Goal: Use online tool/utility: Utilize a website feature to perform a specific function

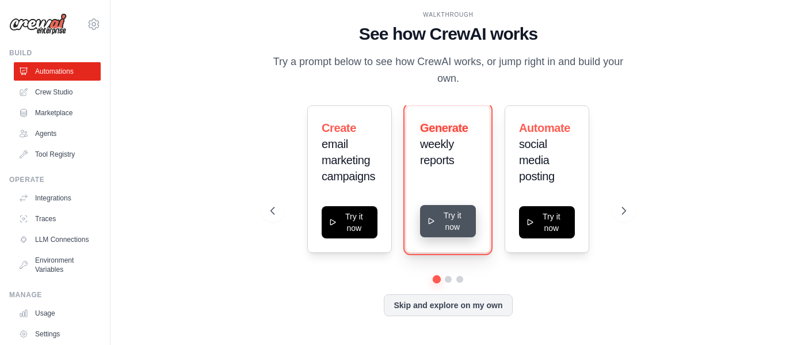
click at [453, 226] on button "Try it now" at bounding box center [448, 221] width 56 height 32
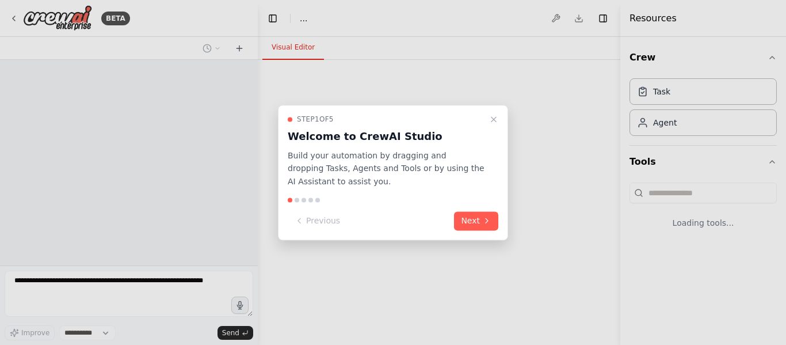
select select "****"
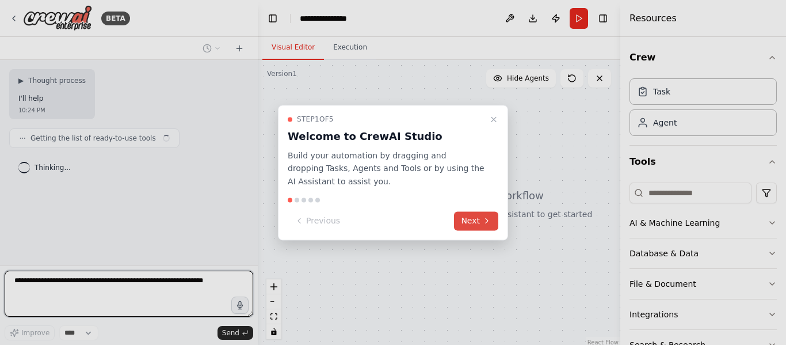
click at [475, 222] on button "Next" at bounding box center [476, 220] width 44 height 19
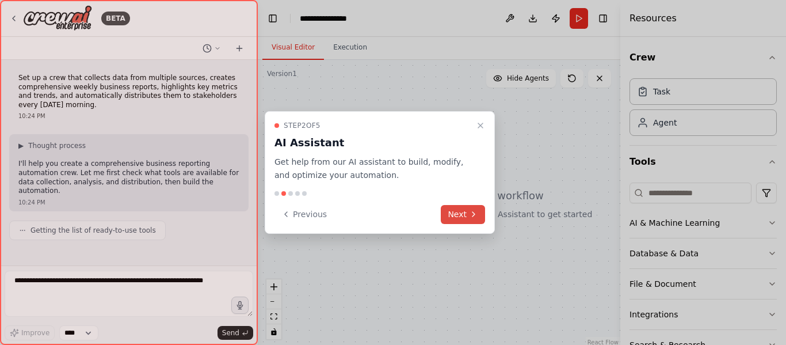
click at [475, 222] on button "Next" at bounding box center [463, 214] width 44 height 19
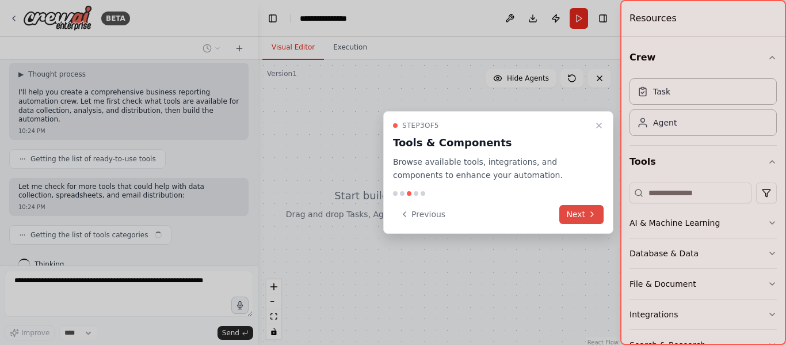
scroll to position [80, 0]
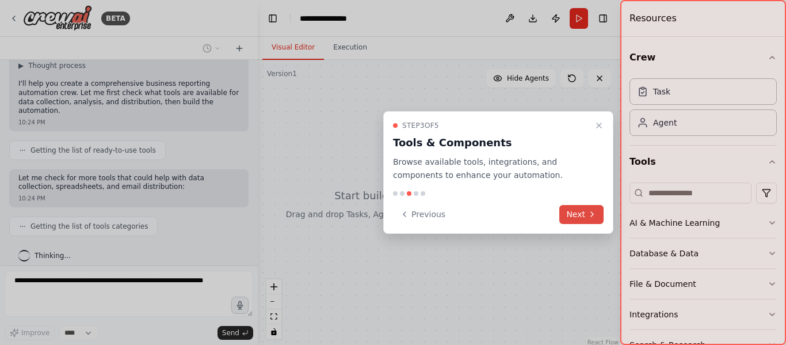
click at [575, 212] on button "Next" at bounding box center [581, 214] width 44 height 19
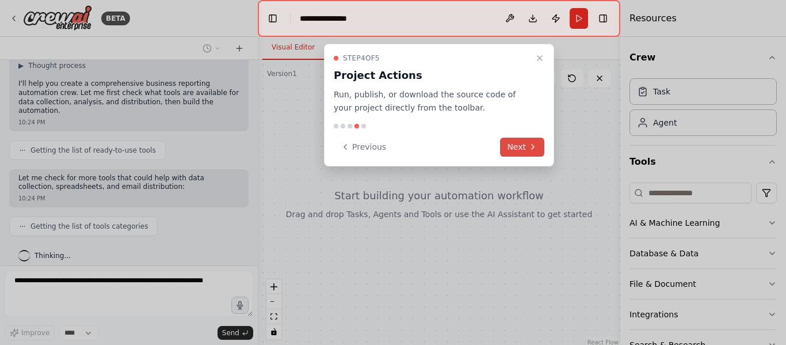
scroll to position [109, 0]
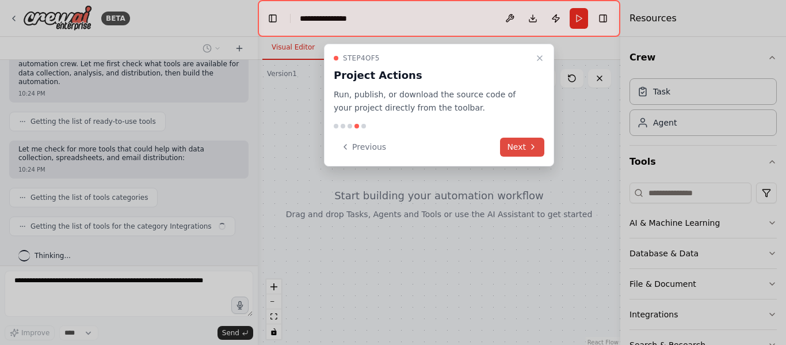
click at [529, 140] on button "Next" at bounding box center [522, 147] width 44 height 19
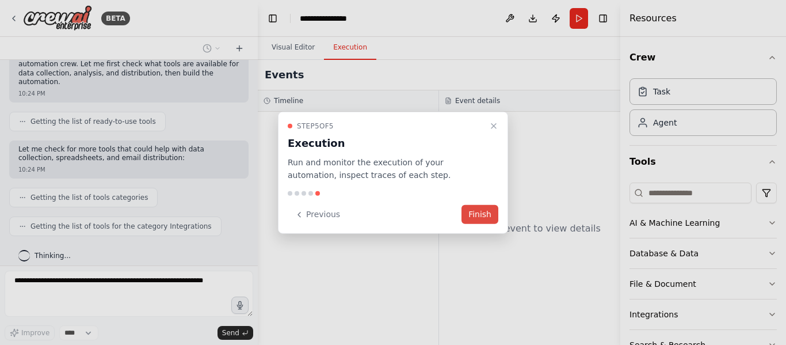
click at [498, 208] on button "Finish" at bounding box center [479, 214] width 37 height 19
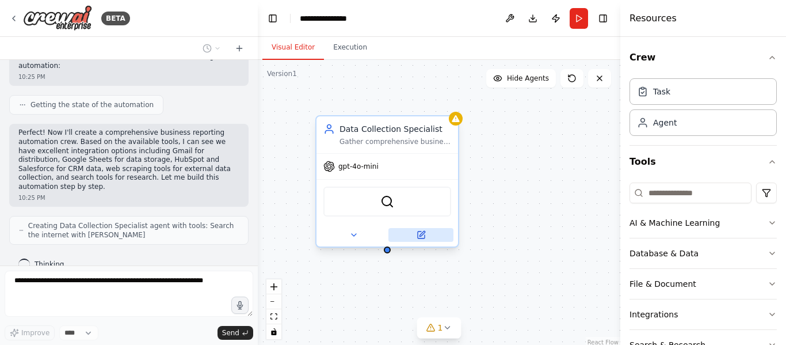
scroll to position [420, 0]
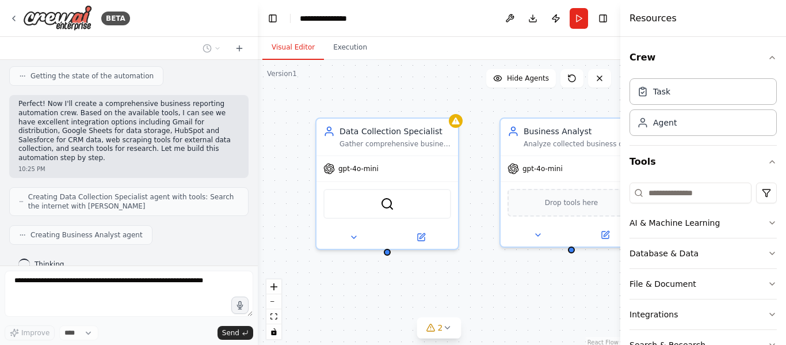
click at [482, 160] on div "Data Collection Specialist Gather comprehensive business data from multiple sou…" at bounding box center [439, 204] width 363 height 288
click at [411, 149] on div "Data Collection Specialist Gather comprehensive business data from multiple sou…" at bounding box center [387, 134] width 142 height 37
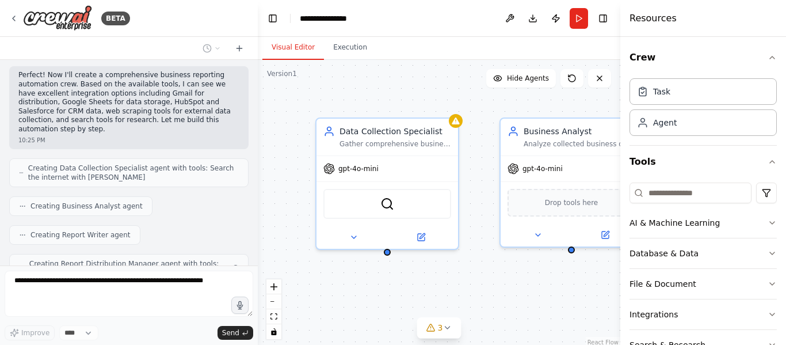
scroll to position [487, 0]
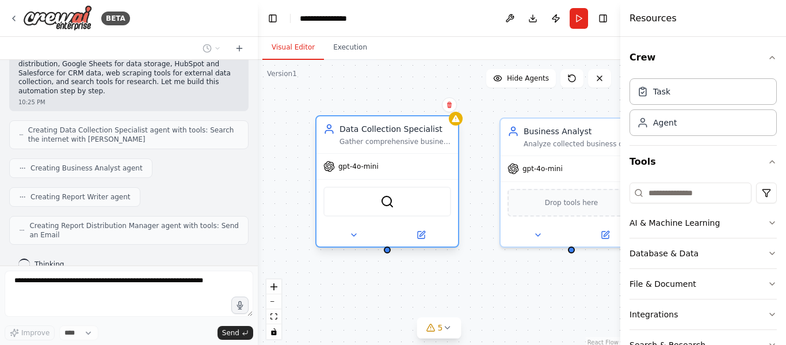
click at [437, 130] on div "Data Collection Specialist" at bounding box center [395, 129] width 112 height 12
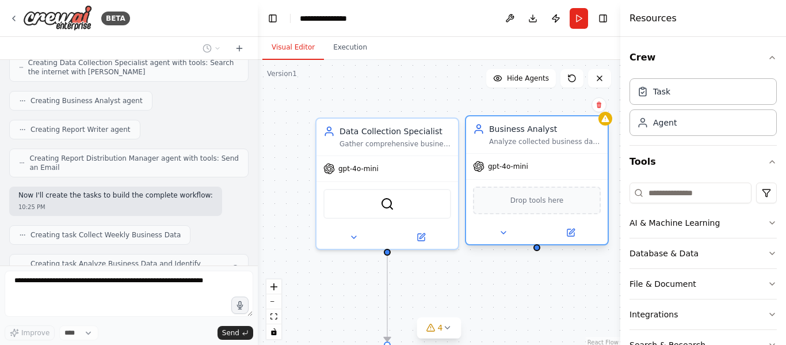
scroll to position [583, 0]
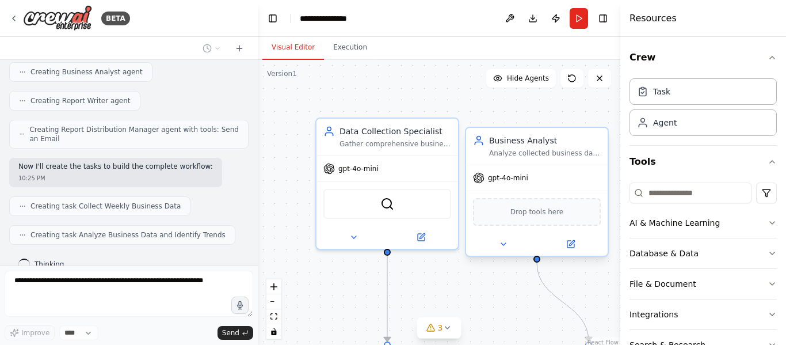
drag, startPoint x: 542, startPoint y: 139, endPoint x: 501, endPoint y: 144, distance: 41.3
click at [501, 144] on div "Business Analyst Analyze collected business data to identify key metrics, trend…" at bounding box center [545, 146] width 112 height 23
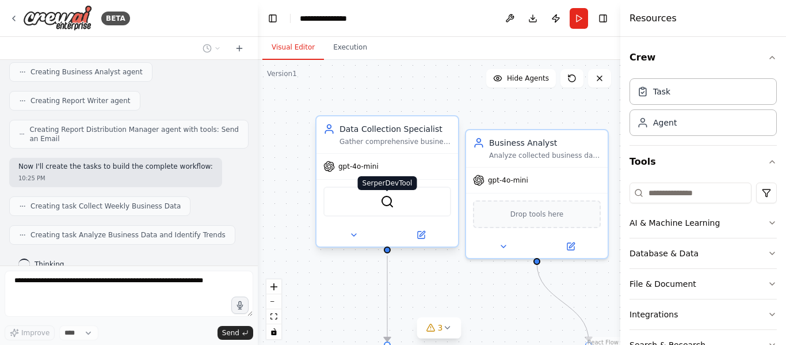
click at [391, 207] on img at bounding box center [387, 201] width 14 height 14
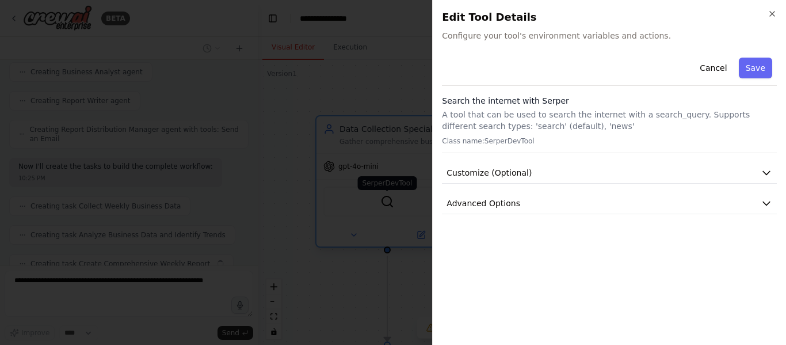
scroll to position [612, 0]
click at [770, 11] on icon "button" at bounding box center [772, 13] width 9 height 9
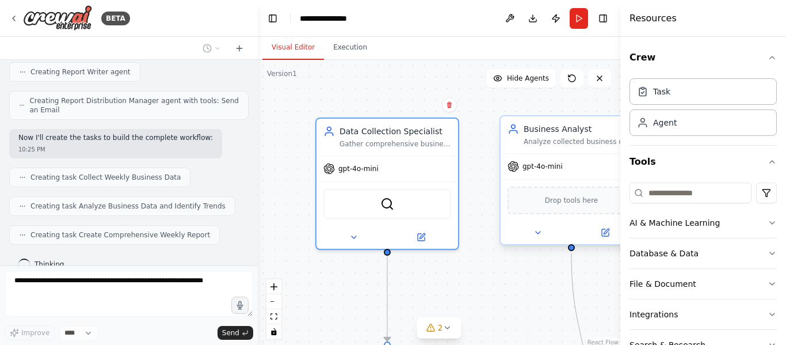
click at [570, 210] on div "Drop tools here" at bounding box center [572, 200] width 128 height 28
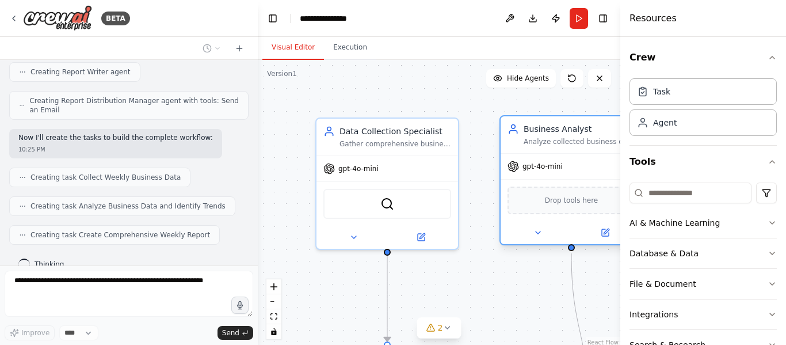
click at [569, 207] on div "Drop tools here" at bounding box center [572, 200] width 128 height 28
click at [527, 208] on div "Drop tools here" at bounding box center [572, 200] width 128 height 28
click at [525, 190] on div "Drop tools here" at bounding box center [572, 200] width 128 height 28
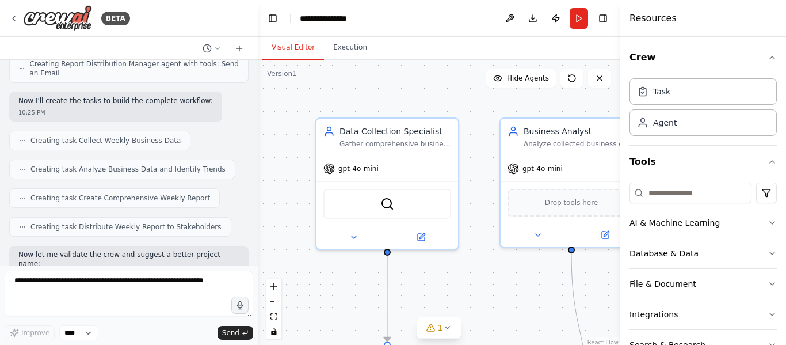
scroll to position [707, 0]
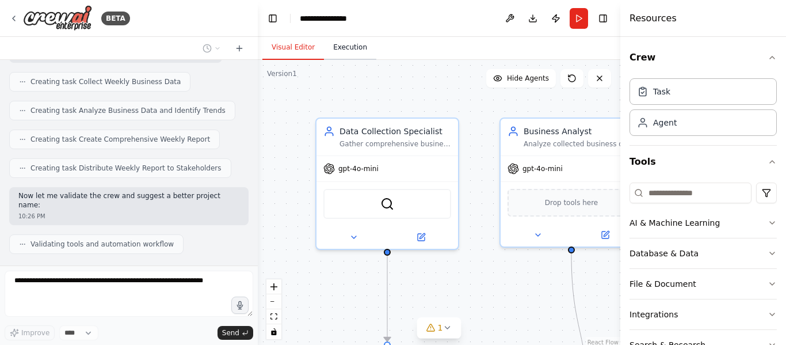
click at [335, 51] on button "Execution" at bounding box center [350, 48] width 52 height 24
click at [296, 51] on button "Visual Editor" at bounding box center [293, 48] width 62 height 24
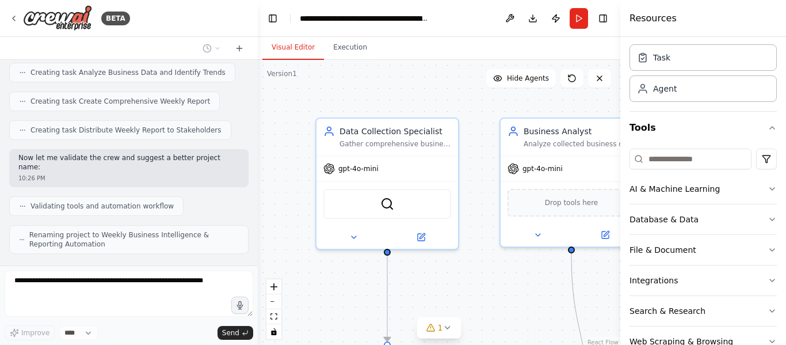
scroll to position [64, 0]
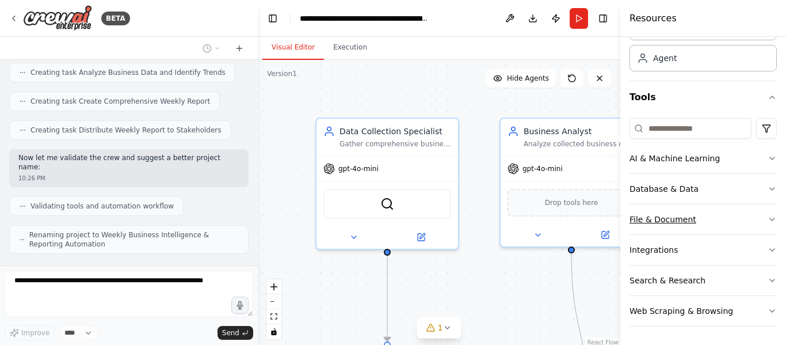
click at [714, 230] on button "File & Document" at bounding box center [702, 219] width 147 height 30
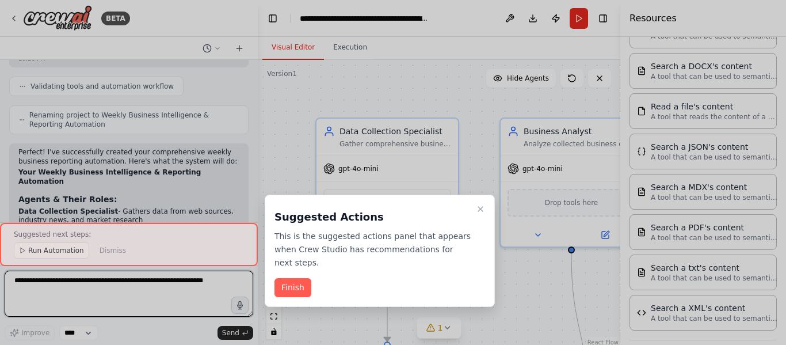
scroll to position [291, 0]
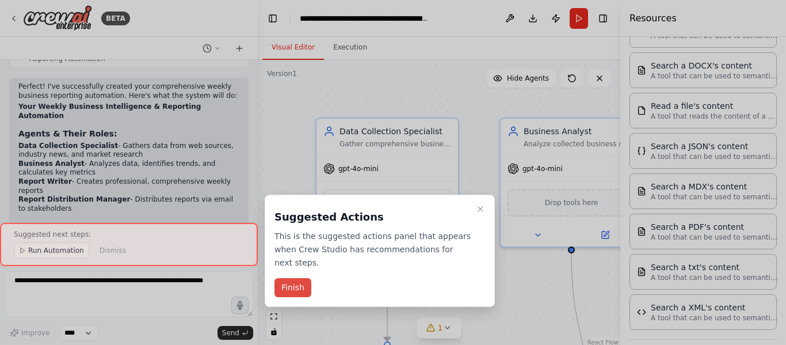
click at [300, 278] on button "Finish" at bounding box center [292, 287] width 37 height 19
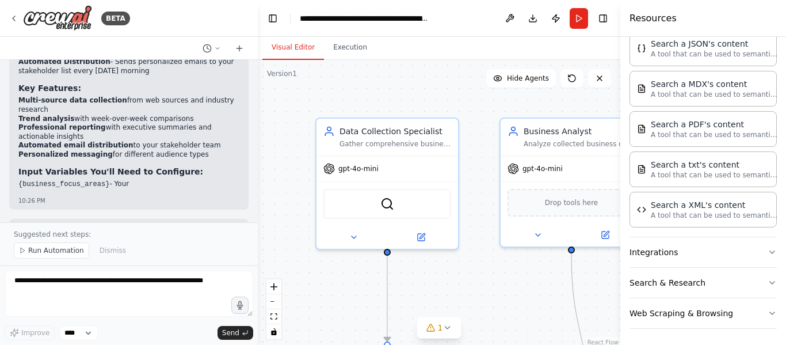
scroll to position [0, 0]
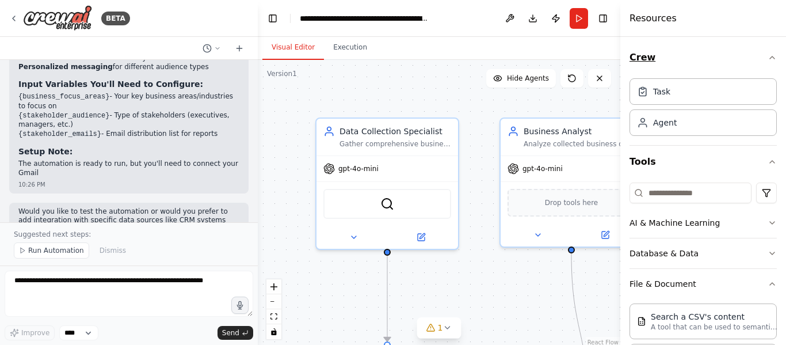
click at [768, 56] on icon "button" at bounding box center [772, 57] width 9 height 9
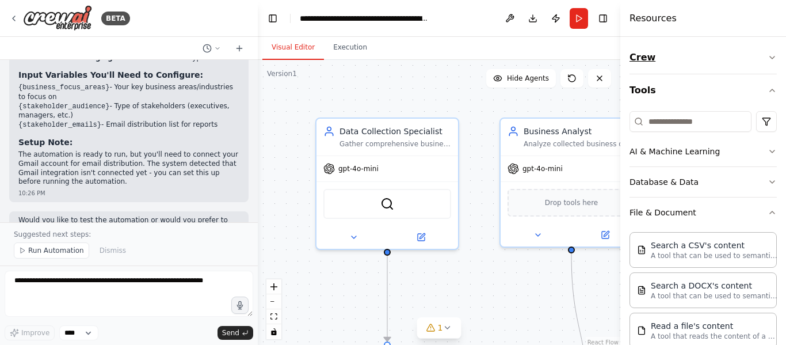
scroll to position [1284, 0]
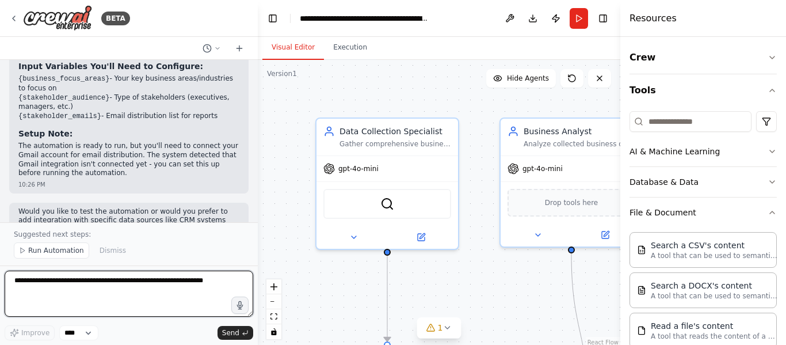
click at [133, 289] on textarea at bounding box center [129, 293] width 249 height 46
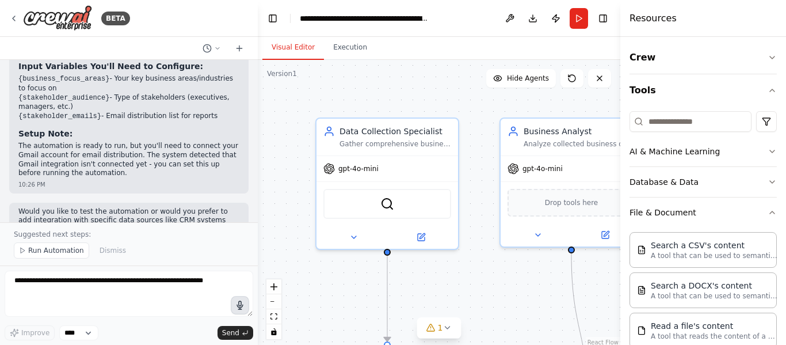
click at [243, 303] on icon "button" at bounding box center [240, 305] width 10 height 10
click at [235, 308] on icon "button" at bounding box center [240, 305] width 10 height 10
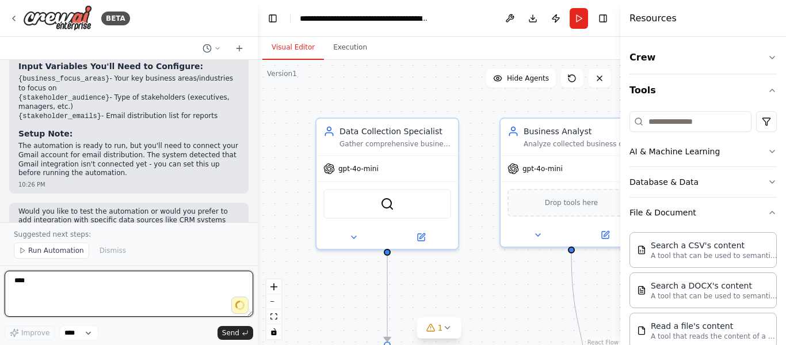
click at [62, 249] on span "Run Automation" at bounding box center [56, 250] width 56 height 9
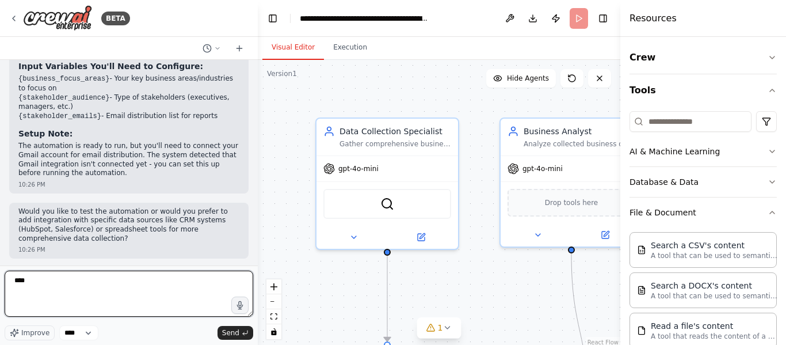
scroll to position [1241, 0]
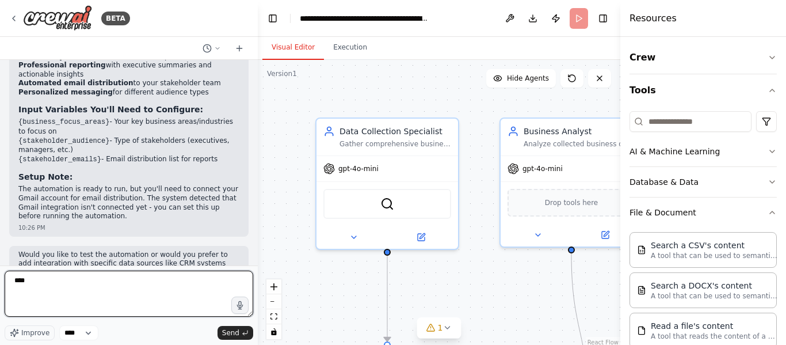
click at [64, 276] on textarea "****" at bounding box center [129, 293] width 249 height 46
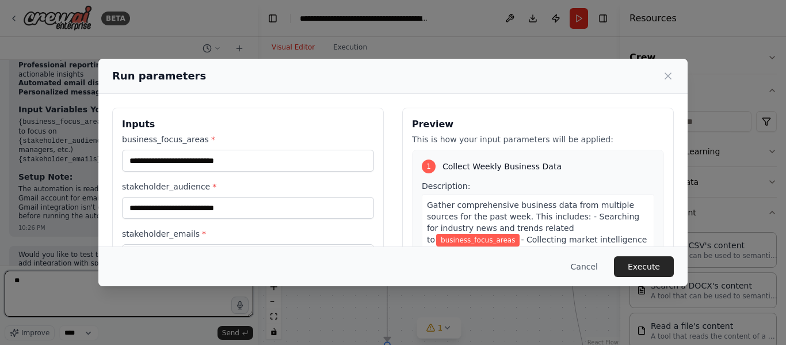
type textarea "*"
click at [606, 273] on button "Cancel" at bounding box center [584, 266] width 45 height 21
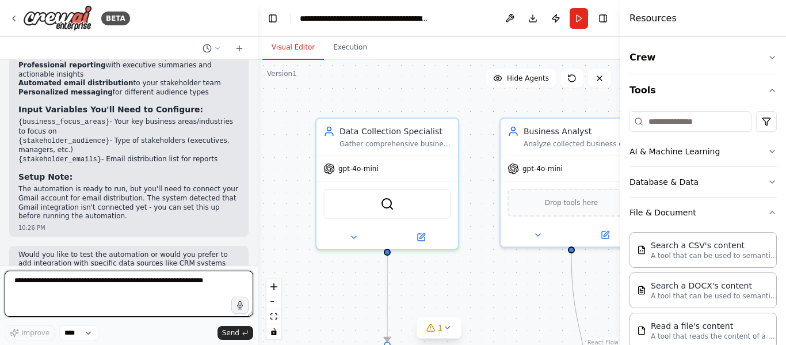
click at [115, 298] on textarea at bounding box center [129, 293] width 249 height 46
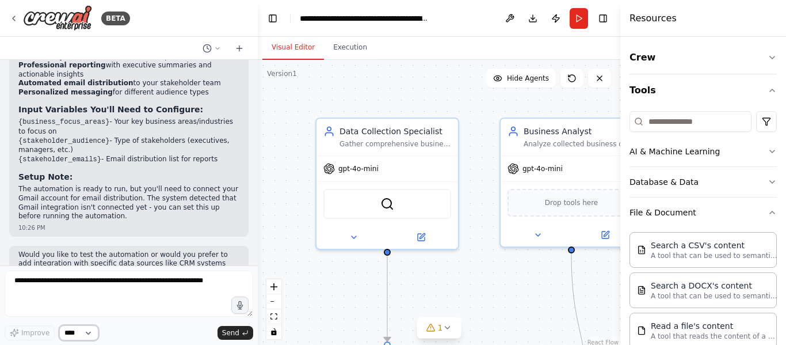
click at [87, 334] on select "****" at bounding box center [78, 332] width 39 height 15
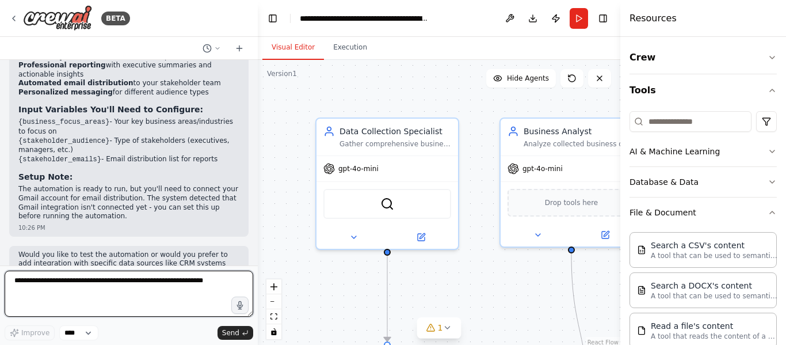
click at [184, 289] on textarea at bounding box center [129, 293] width 249 height 46
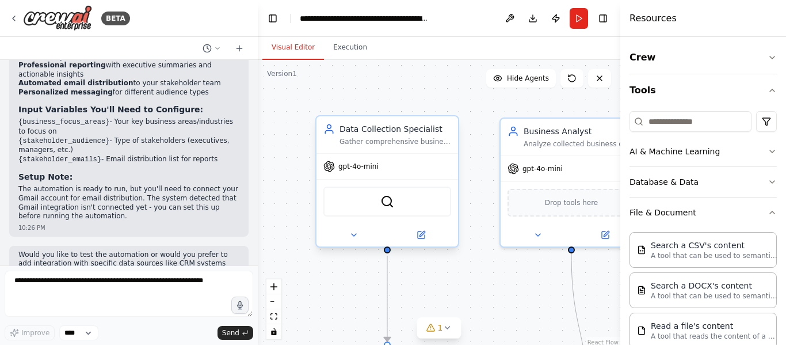
click at [389, 209] on div "SerperDevTool" at bounding box center [387, 201] width 128 height 30
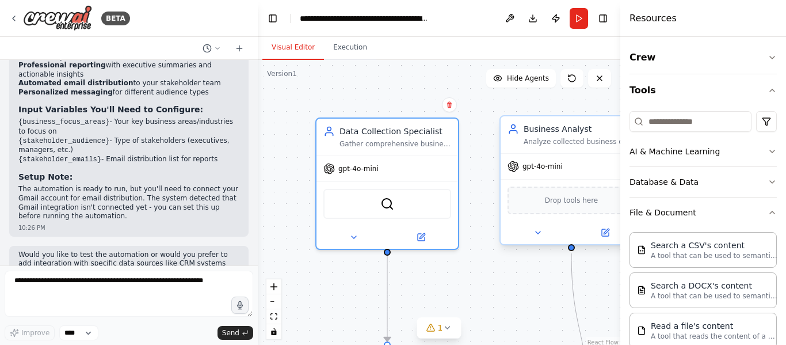
click at [583, 215] on div "Drop tools here" at bounding box center [572, 200] width 142 height 42
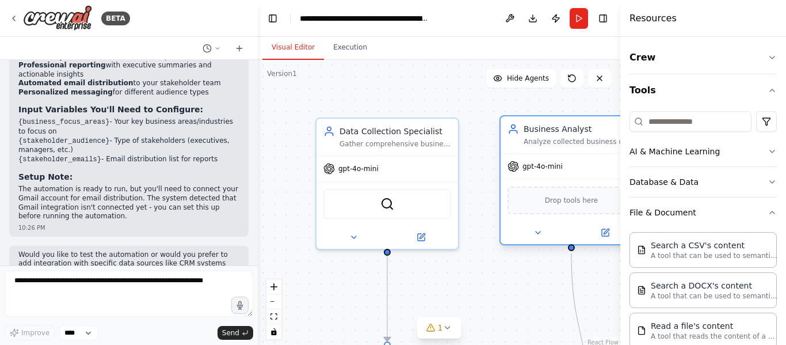
click at [546, 202] on div "Drop tools here" at bounding box center [572, 200] width 128 height 28
click at [600, 235] on button at bounding box center [605, 233] width 65 height 14
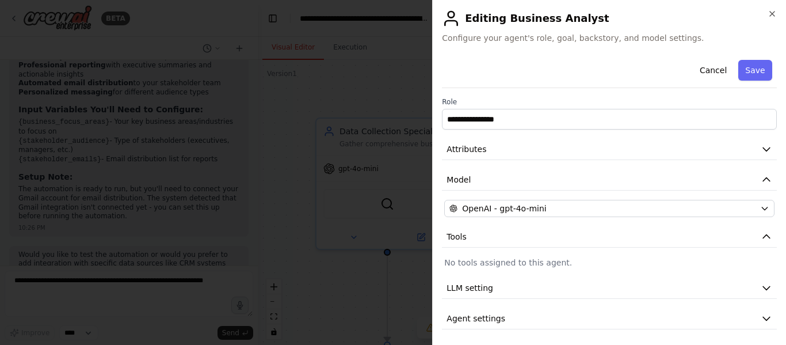
scroll to position [3, 0]
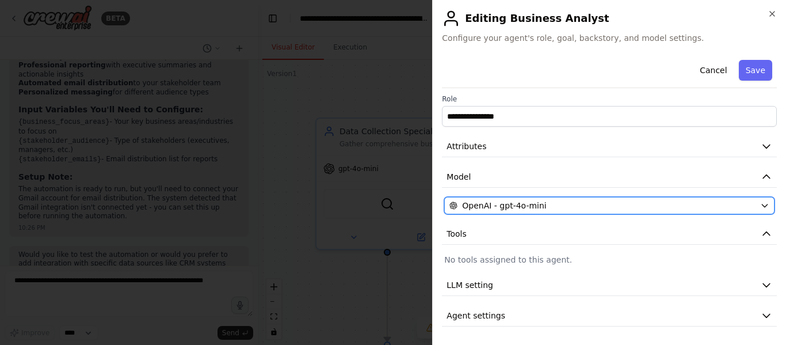
click at [563, 207] on div "OpenAI - gpt-4o-mini" at bounding box center [602, 206] width 306 height 12
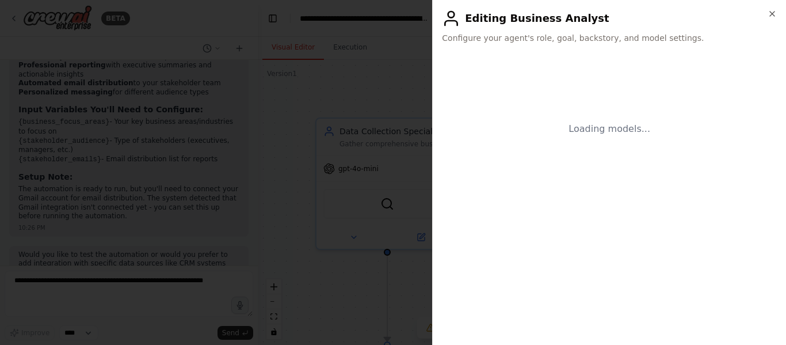
scroll to position [0, 0]
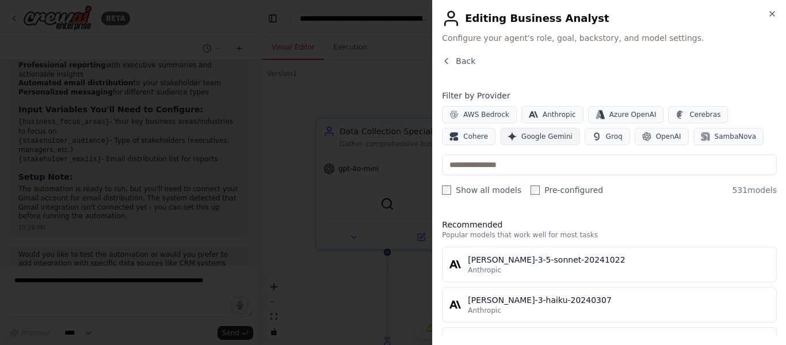
click at [521, 139] on span "Google Gemini" at bounding box center [546, 136] width 51 height 9
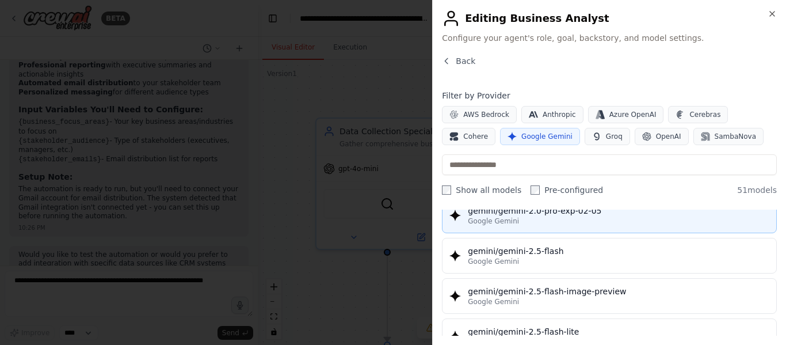
scroll to position [976, 0]
